Goal: Complete application form

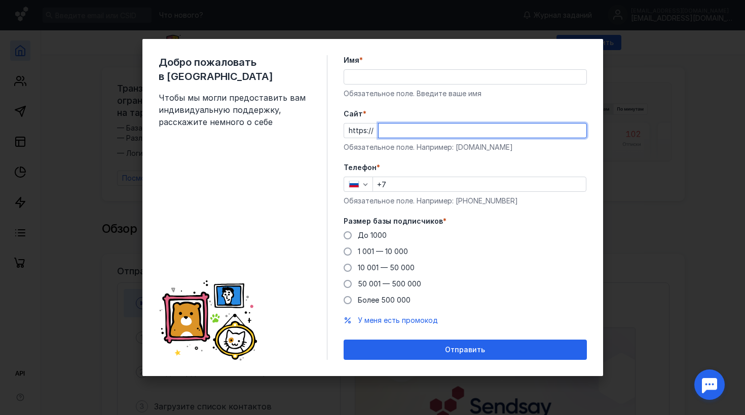
click at [407, 79] on div "Имя * Обязательное поле. Введите ваше имя" at bounding box center [464, 77] width 243 height 44
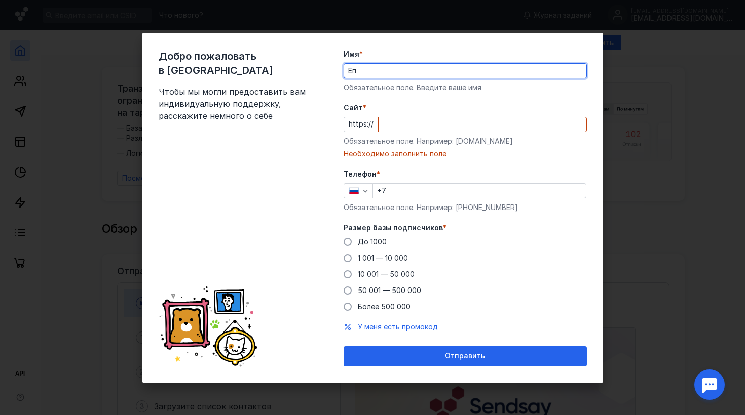
type input "[PERSON_NAME]"
click at [383, 131] on input "Cайт *" at bounding box center [482, 125] width 208 height 14
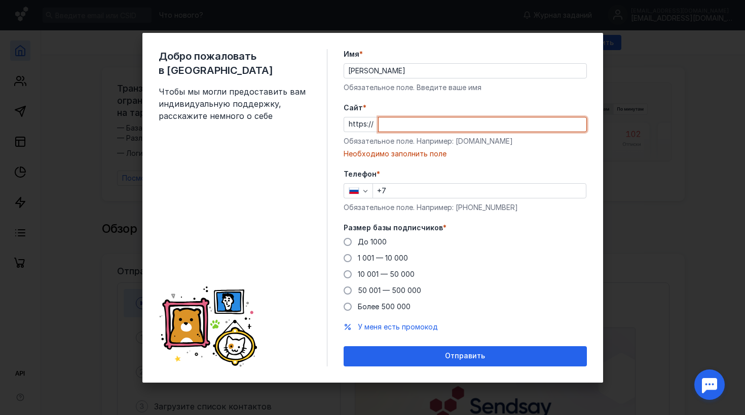
click at [410, 125] on input "Cайт *" at bounding box center [482, 125] width 208 height 14
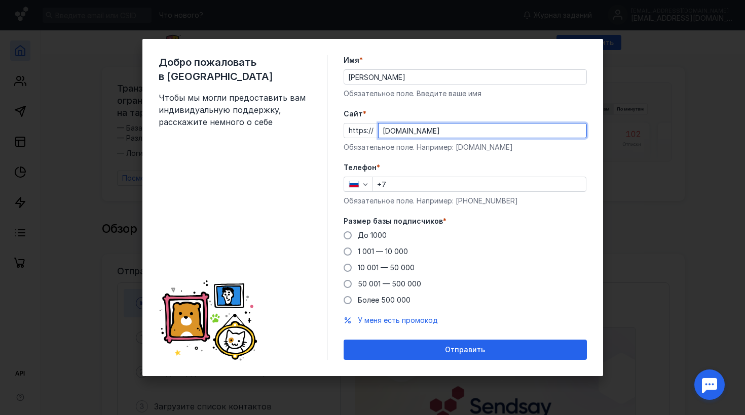
click at [421, 130] on input "[DOMAIN_NAME]" at bounding box center [482, 131] width 208 height 14
click at [414, 133] on input "[DOMAIN_NAME]" at bounding box center [482, 131] width 208 height 14
type input "[DOMAIN_NAME]"
click at [349, 237] on span at bounding box center [347, 235] width 8 height 8
click at [0, 0] on input "До 1000" at bounding box center [0, 0] width 0 height 0
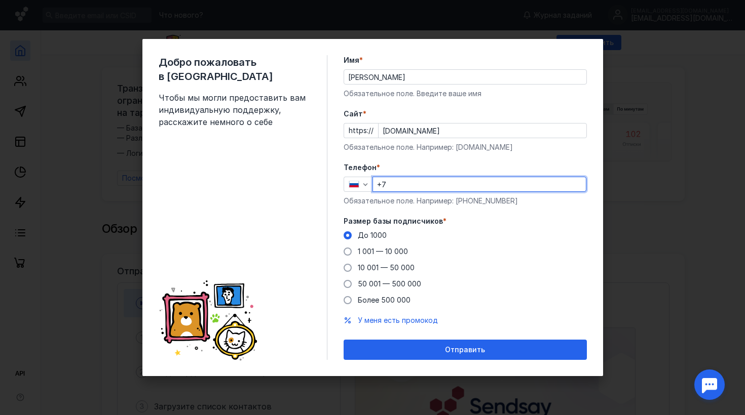
click at [443, 185] on input "+7" at bounding box center [479, 184] width 213 height 14
type input "[PHONE_NUMBER]"
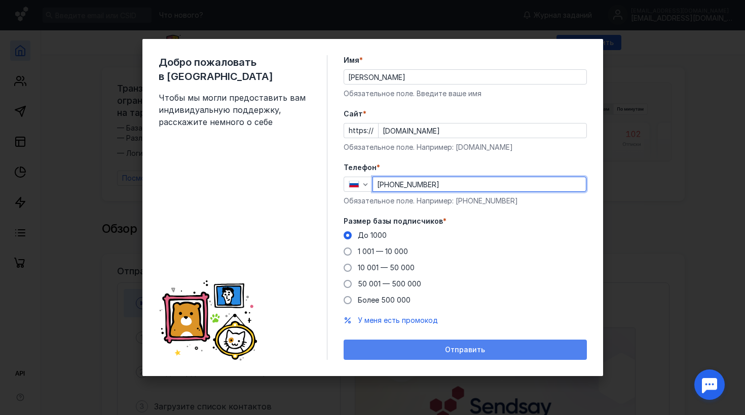
click at [455, 349] on span "Отправить" at bounding box center [465, 350] width 40 height 9
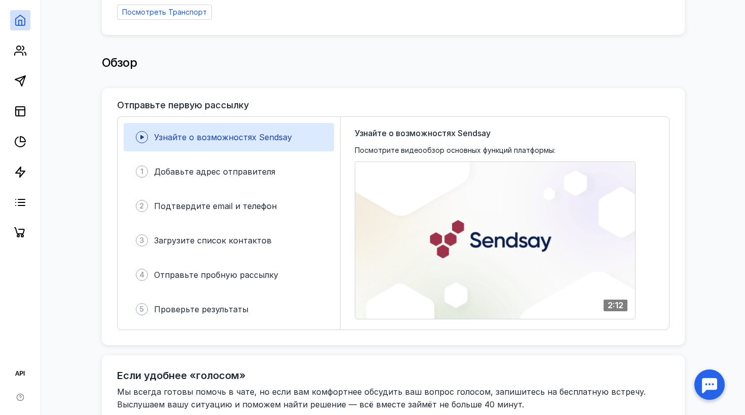
scroll to position [183, 0]
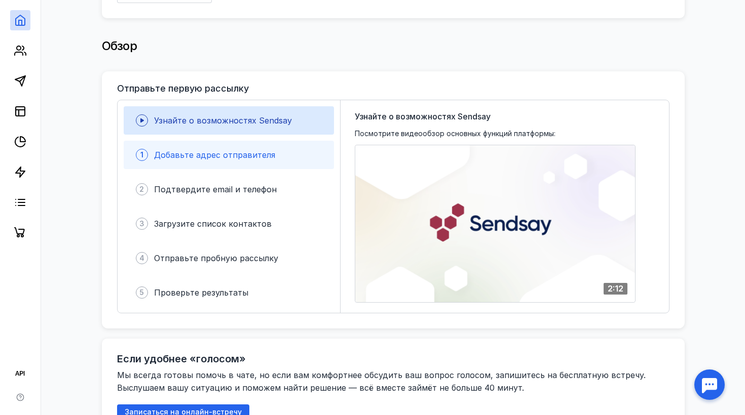
click at [273, 157] on div "1 Добавьте адрес отправителя" at bounding box center [229, 155] width 210 height 28
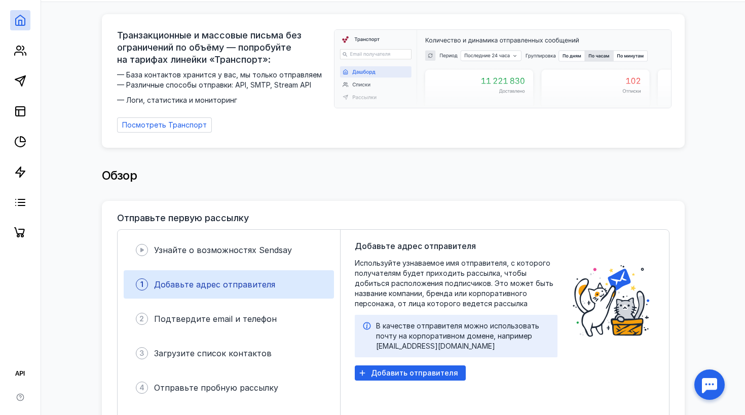
scroll to position [0, 0]
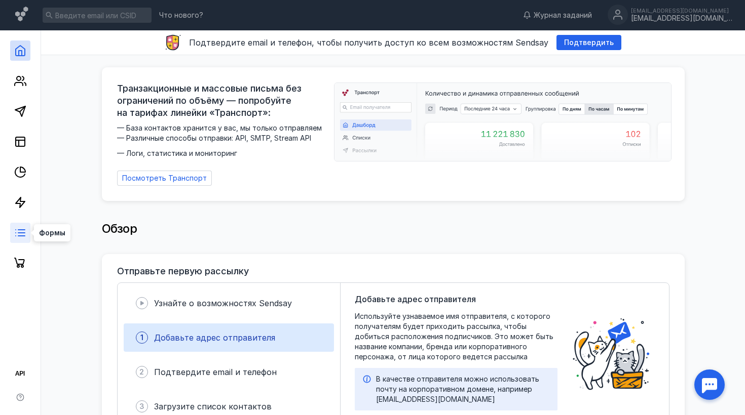
click at [14, 236] on icon at bounding box center [20, 233] width 12 height 12
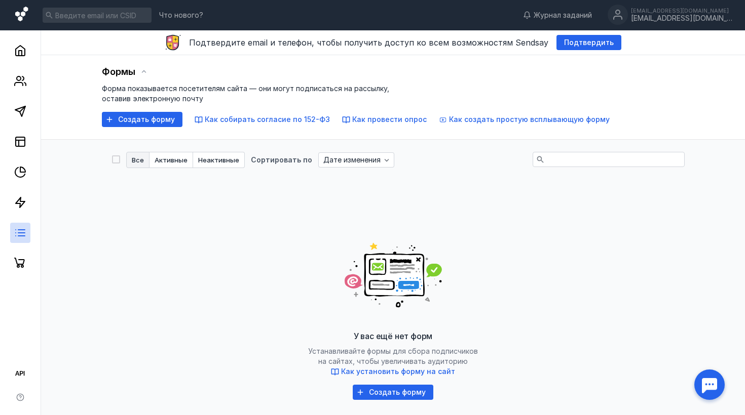
click at [22, 21] on icon at bounding box center [22, 15] width 15 height 17
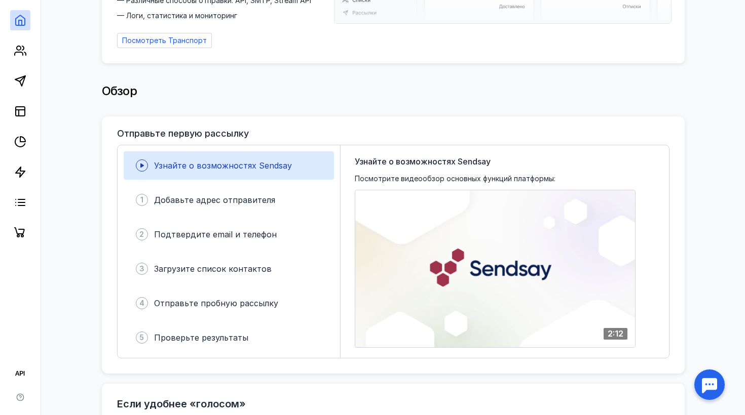
scroll to position [158, 0]
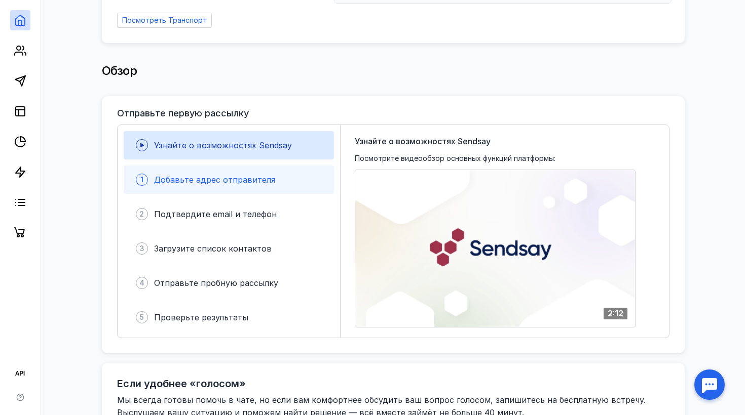
click at [189, 179] on div "Добавьте адрес отправителя" at bounding box center [214, 180] width 121 height 12
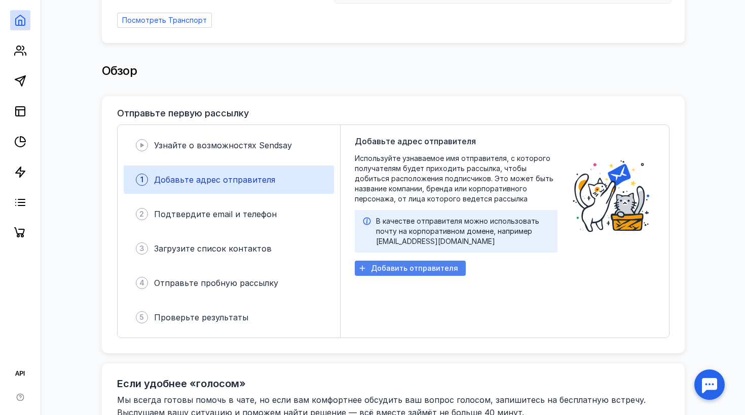
click at [386, 264] on span "Добавить отправителя" at bounding box center [414, 268] width 87 height 9
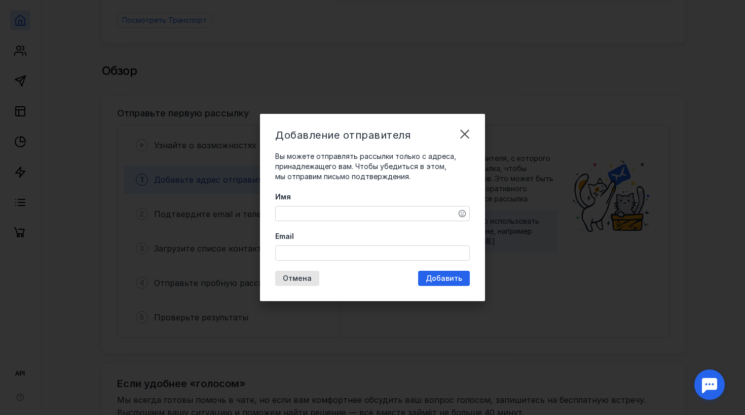
click at [371, 212] on textarea "Имя" at bounding box center [373, 214] width 194 height 14
type textarea "Rfnthbyf"
type textarea "[PERSON_NAME]"
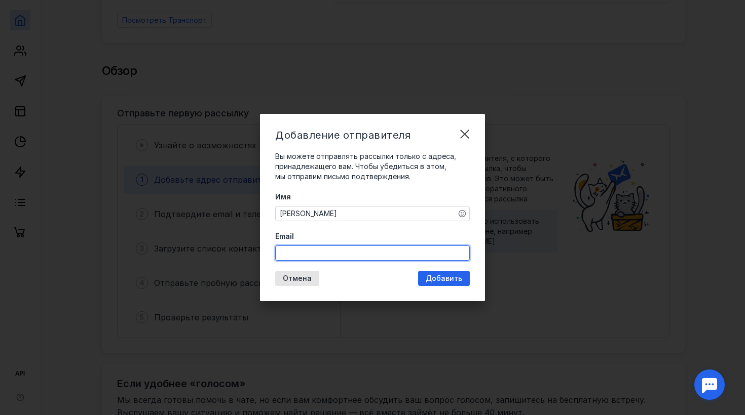
click at [369, 253] on input "Email" at bounding box center [373, 253] width 194 height 14
type input "[EMAIL_ADDRESS][DOMAIN_NAME]"
click at [442, 275] on div "Добавление отправителя Вы можете отправлять рассылки только с адреса, принадлеж…" at bounding box center [372, 207] width 225 height 187
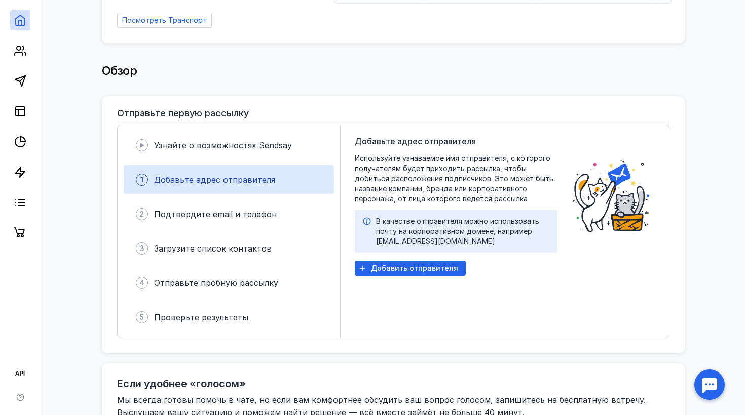
click at [405, 236] on div "В качестве отправителя можно использовать почту на корпоративном домене, наприм…" at bounding box center [462, 231] width 173 height 30
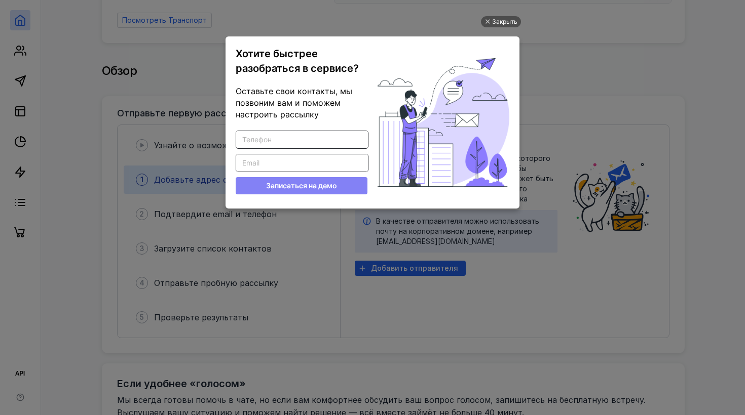
scroll to position [0, 0]
